Goal: Task Accomplishment & Management: Manage account settings

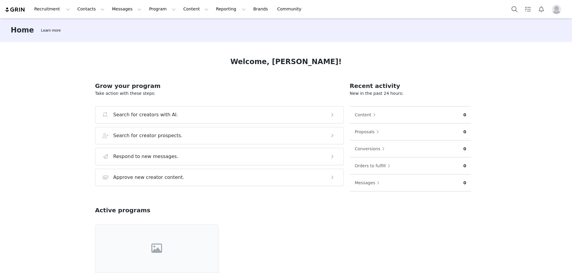
click at [556, 12] on img "Profile" at bounding box center [556, 9] width 10 height 10
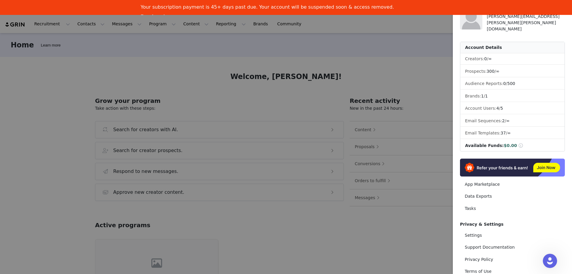
click at [381, 48] on div at bounding box center [286, 137] width 572 height 274
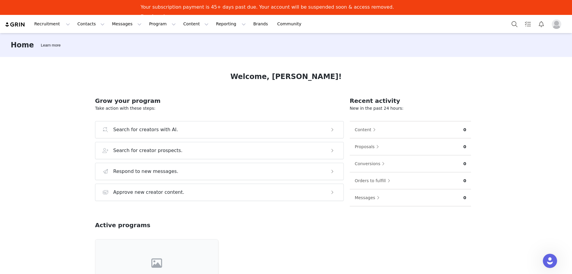
click at [174, 14] on link "Pay Invoices" at bounding box center [157, 17] width 33 height 7
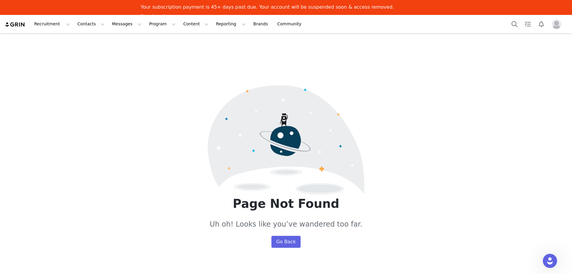
click at [558, 26] on img "Profile" at bounding box center [556, 24] width 10 height 10
click at [49, 25] on button "Recruitment Recruitment" at bounding box center [52, 23] width 43 height 13
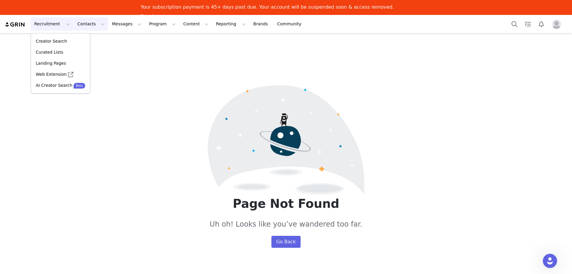
click at [86, 22] on button "Contacts Contacts" at bounding box center [91, 23] width 34 height 13
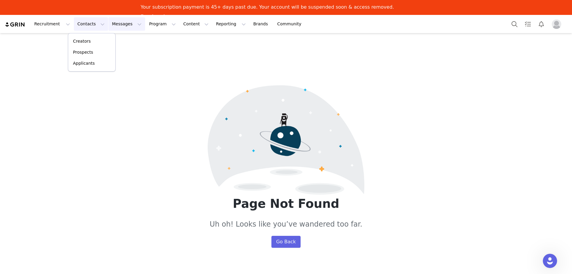
click at [114, 26] on button "Messages Messages" at bounding box center [126, 23] width 37 height 13
click at [148, 28] on button "Program Program" at bounding box center [162, 23] width 34 height 13
click at [116, 30] on button "Messages Messages" at bounding box center [126, 23] width 37 height 13
click at [110, 42] on p "Dashboard" at bounding box center [114, 41] width 23 height 6
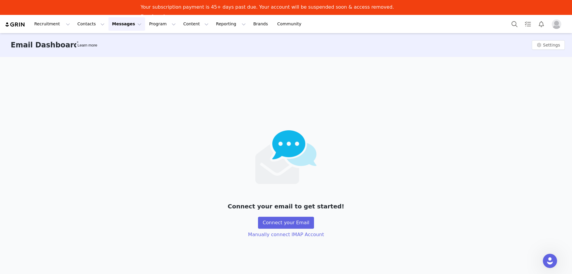
click at [560, 27] on img "Profile" at bounding box center [556, 24] width 10 height 10
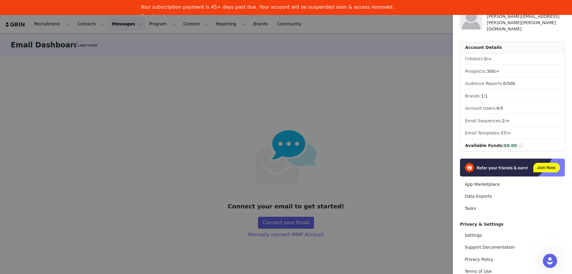
click at [413, 90] on div at bounding box center [286, 137] width 572 height 274
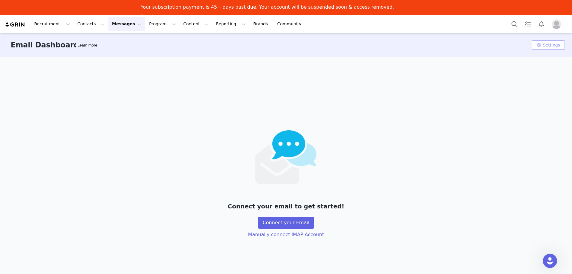
click at [542, 46] on button "Settings" at bounding box center [547, 45] width 33 height 10
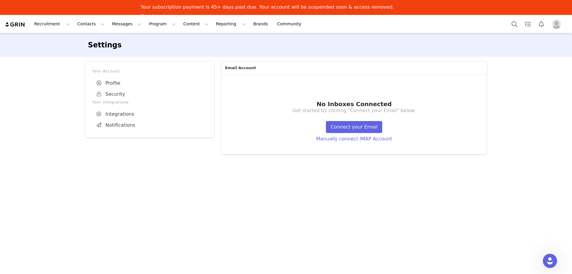
click at [549, 24] on button "Profile" at bounding box center [557, 24] width 19 height 10
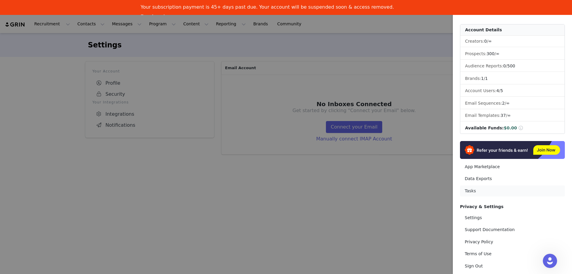
scroll to position [27, 0]
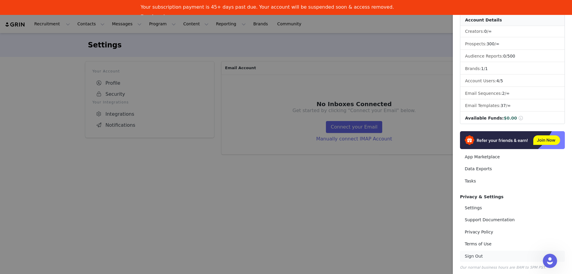
click at [469, 252] on link "Sign Out" at bounding box center [512, 255] width 105 height 11
